Goal: Information Seeking & Learning: Check status

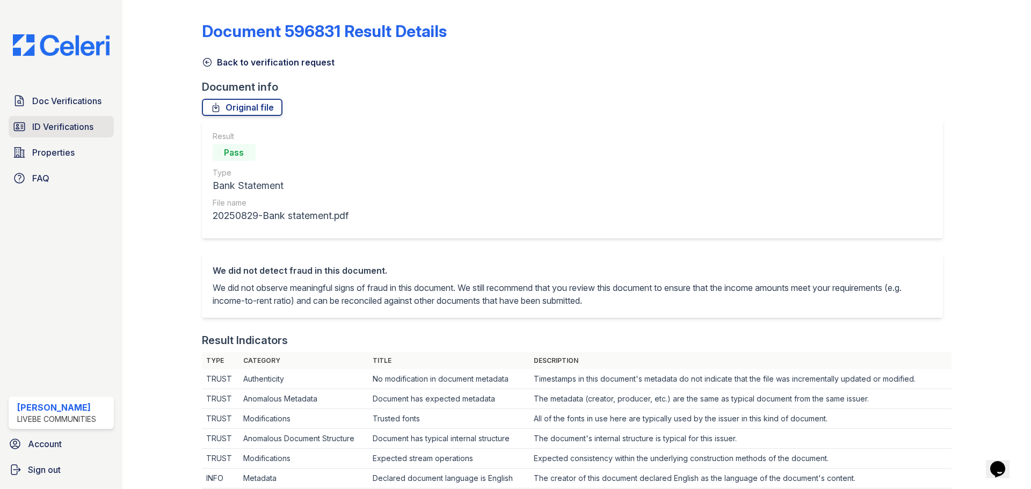
drag, startPoint x: 63, startPoint y: 127, endPoint x: 73, endPoint y: 127, distance: 9.7
click at [63, 127] on span "ID Verifications" at bounding box center [62, 126] width 61 height 13
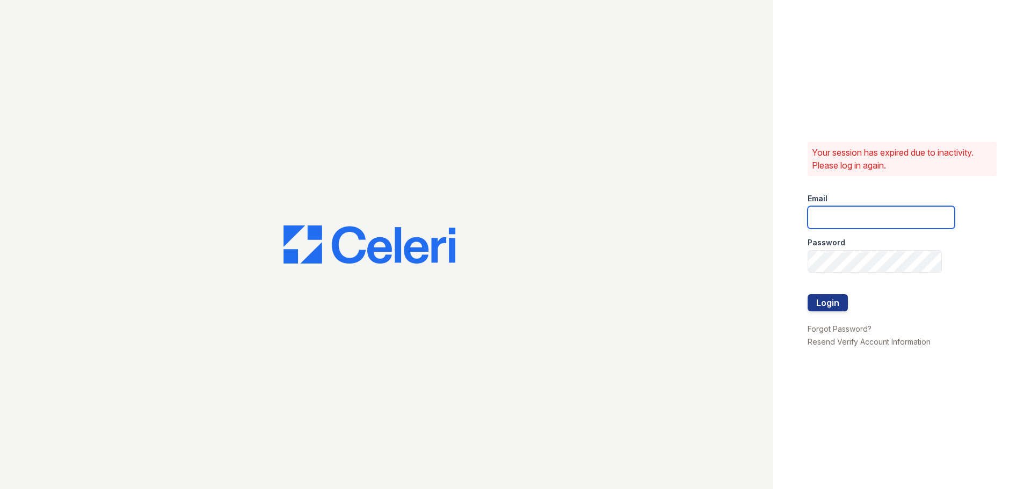
type input "chelab@livebe.com"
click at [832, 301] on button "Login" at bounding box center [827, 302] width 40 height 17
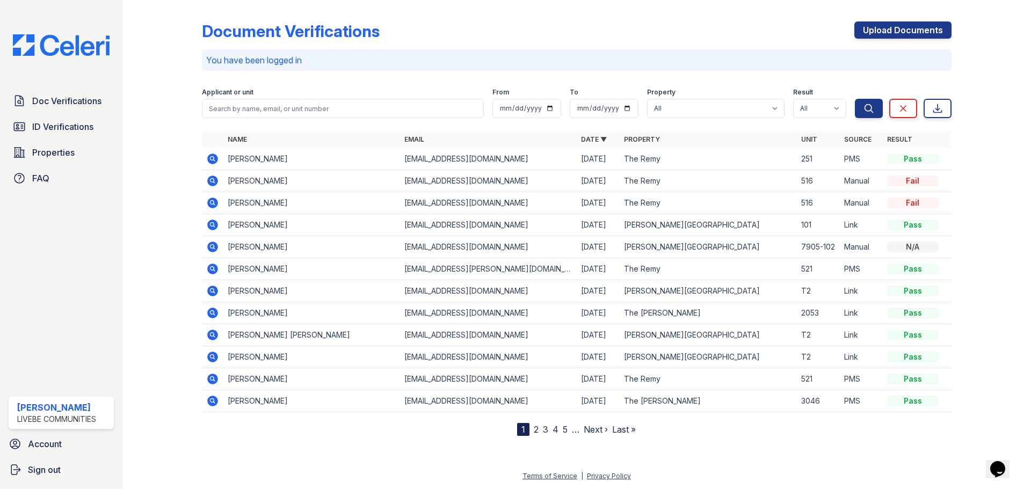
click at [211, 156] on icon at bounding box center [212, 159] width 11 height 11
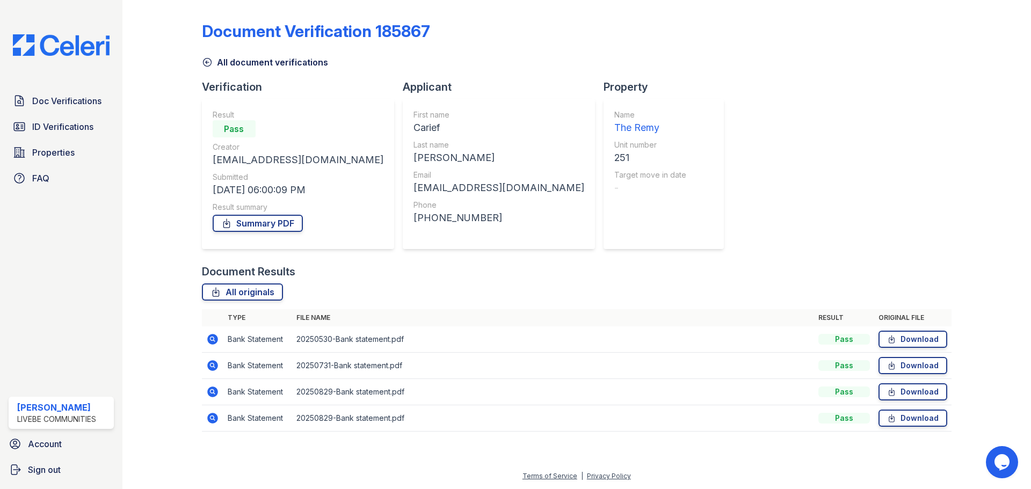
click at [215, 366] on icon at bounding box center [212, 365] width 11 height 11
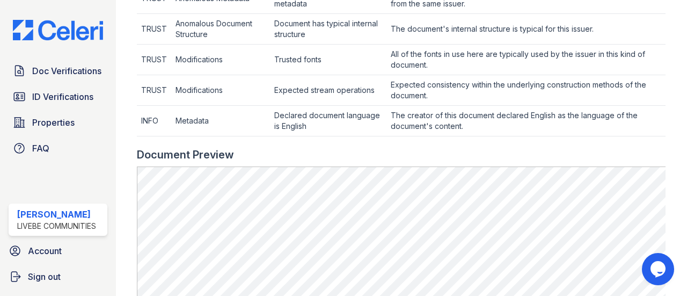
scroll to position [430, 0]
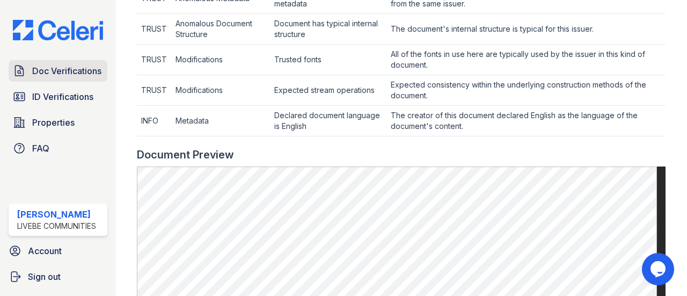
click at [60, 75] on span "Doc Verifications" at bounding box center [66, 70] width 69 height 13
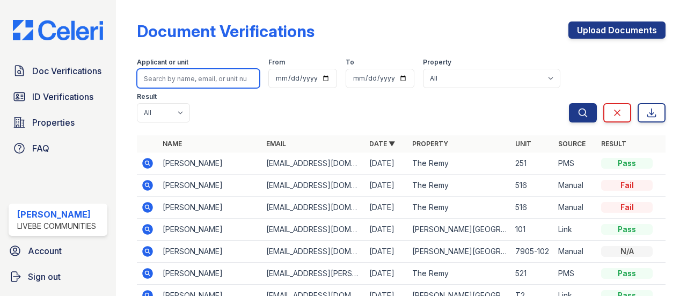
click at [187, 80] on input "search" at bounding box center [198, 78] width 123 height 19
type input "dennis"
click at [569, 103] on button "Search" at bounding box center [583, 112] width 28 height 19
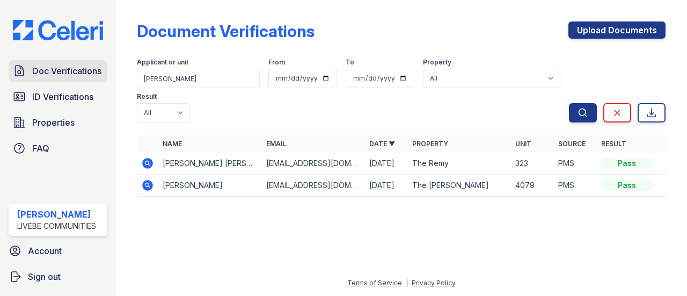
click at [57, 64] on link "Doc Verifications" at bounding box center [58, 70] width 99 height 21
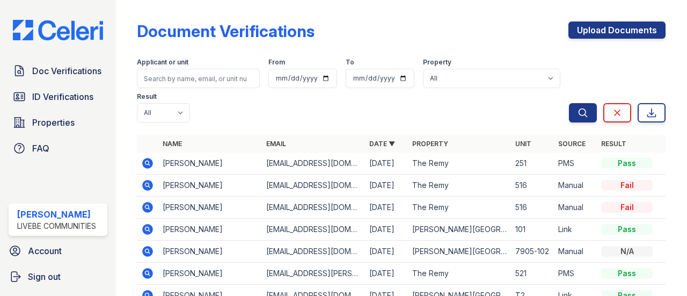
click at [152, 162] on icon at bounding box center [148, 163] width 11 height 11
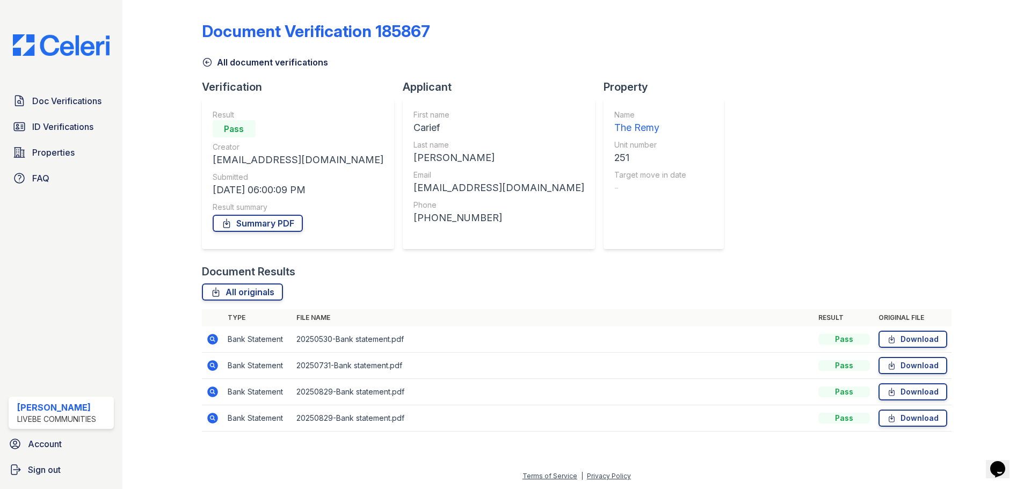
drag, startPoint x: 65, startPoint y: 97, endPoint x: 218, endPoint y: 94, distance: 153.0
click at [65, 97] on span "Doc Verifications" at bounding box center [66, 100] width 69 height 13
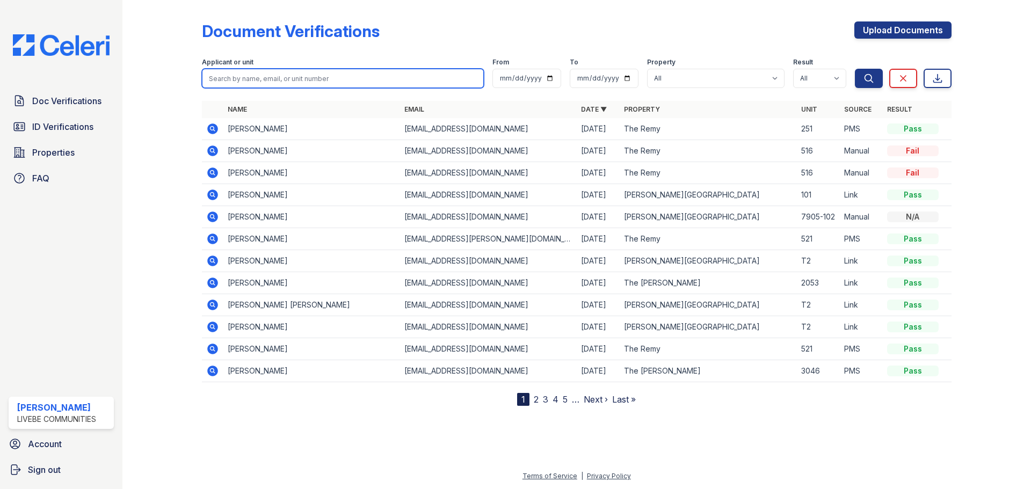
click at [256, 77] on input "search" at bounding box center [343, 78] width 282 height 19
type input "[PERSON_NAME]"
click at [687, 69] on button "Search" at bounding box center [869, 78] width 28 height 19
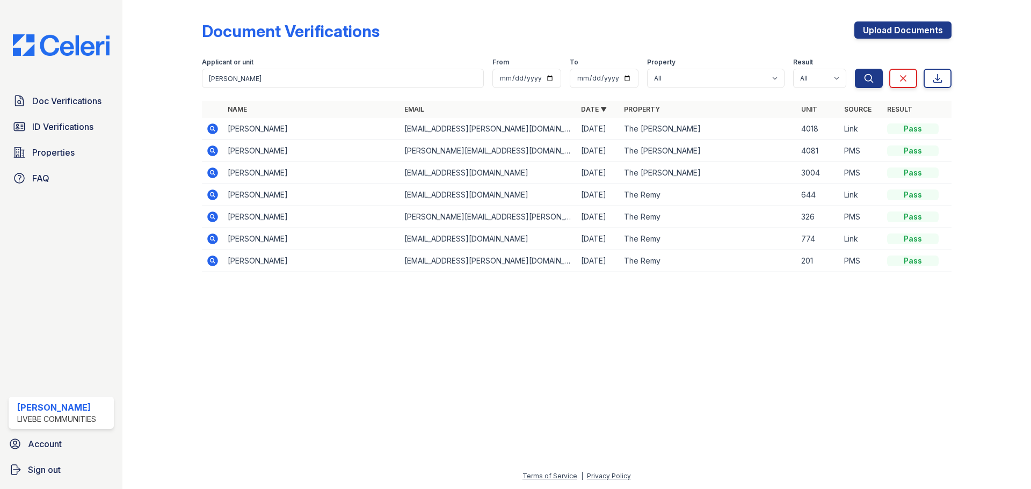
click at [213, 151] on icon at bounding box center [212, 150] width 13 height 13
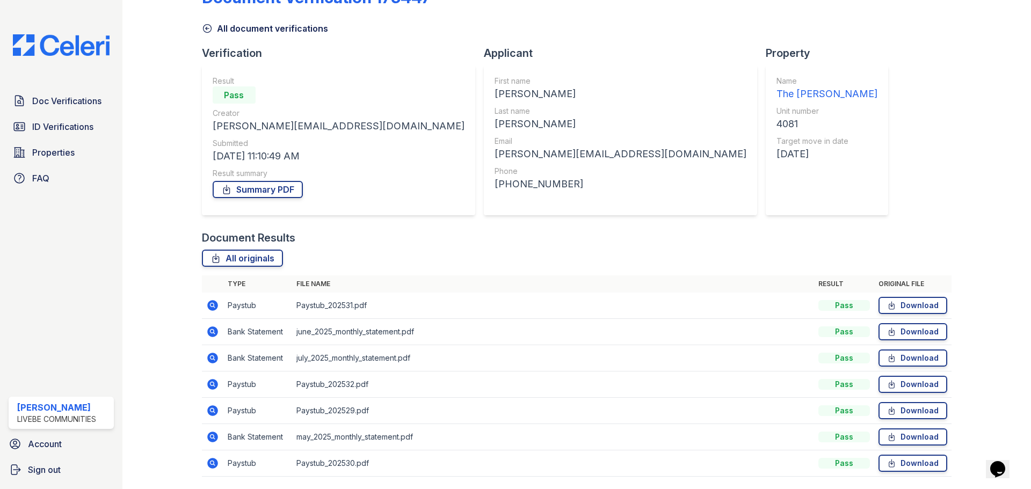
scroll to position [69, 0]
